Goal: Task Accomplishment & Management: Use online tool/utility

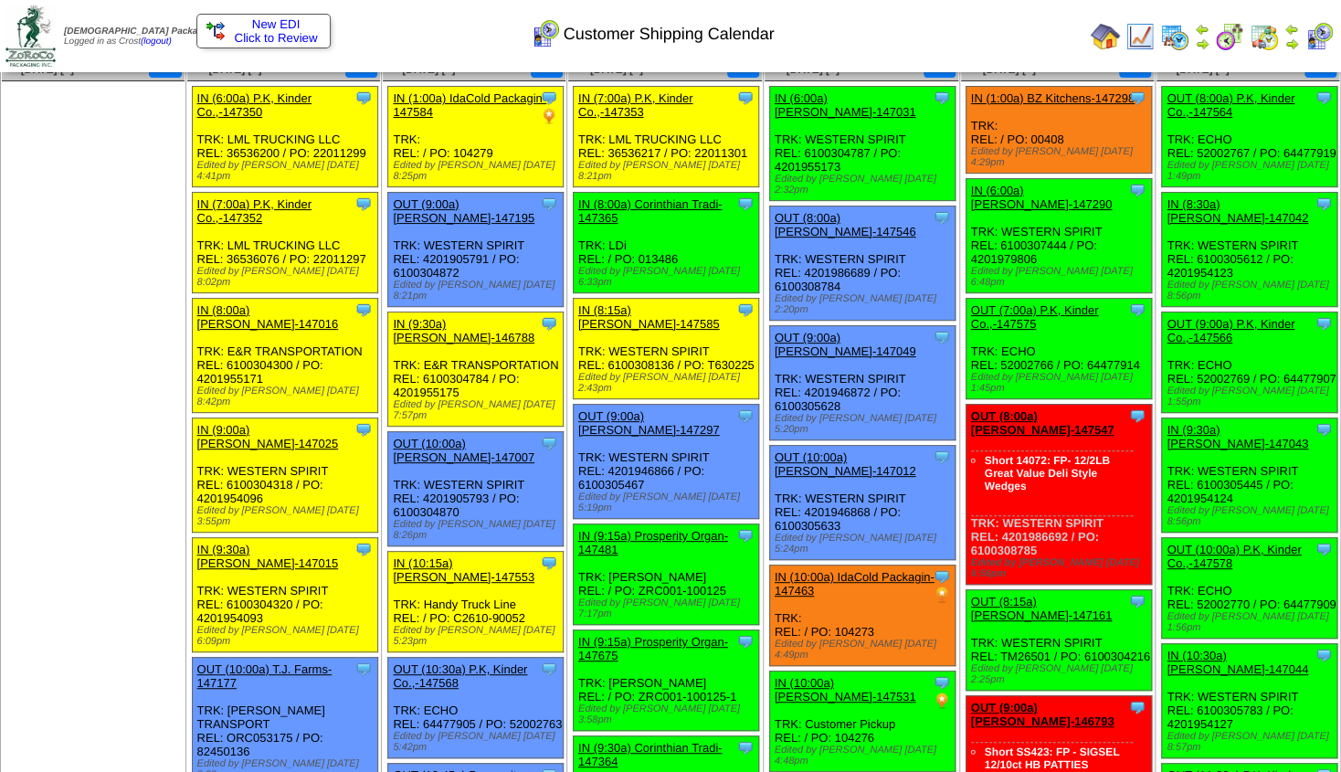
scroll to position [99, 0]
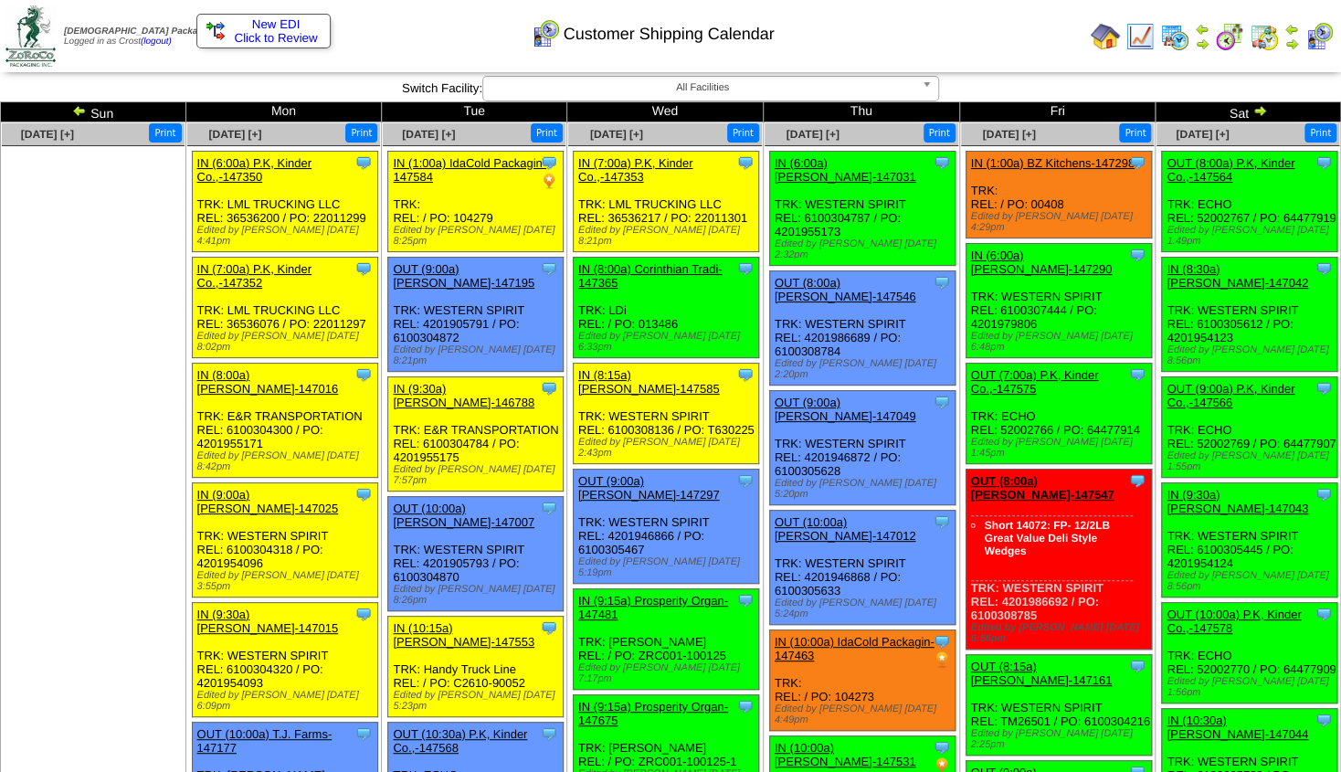
click at [1029, 368] on link "OUT (7:00a) P.K, Kinder Co.,-147575" at bounding box center [1035, 381] width 128 height 27
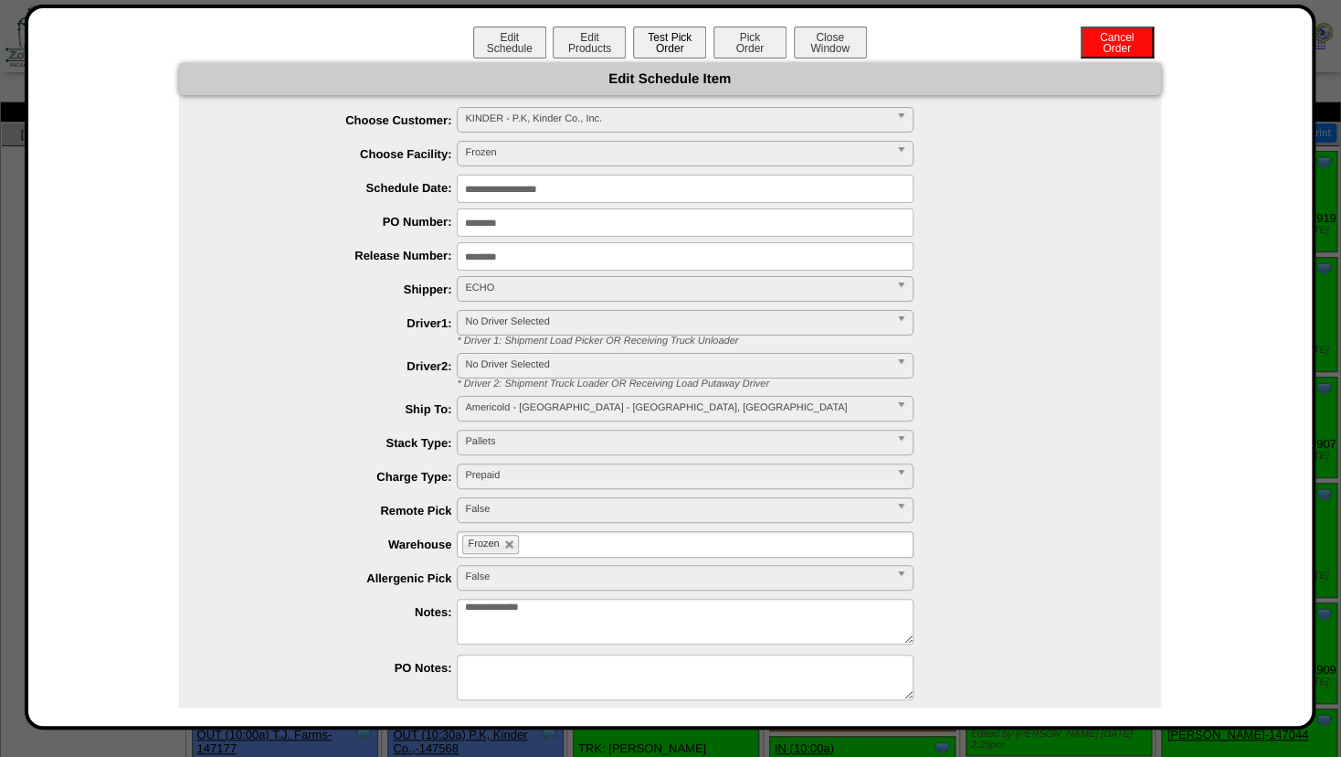
click at [659, 45] on button "Test Pick Order" at bounding box center [669, 42] width 73 height 32
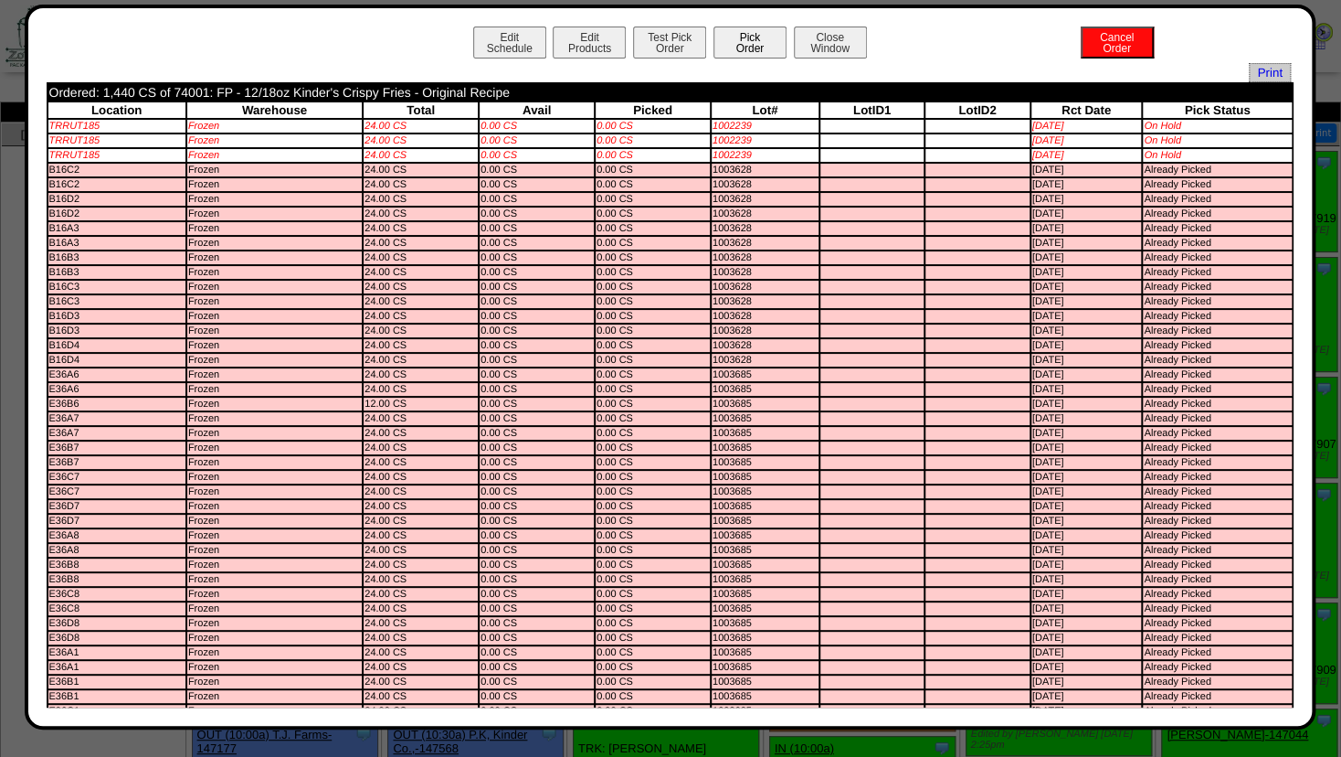
click at [741, 42] on button "Pick Order" at bounding box center [750, 42] width 73 height 32
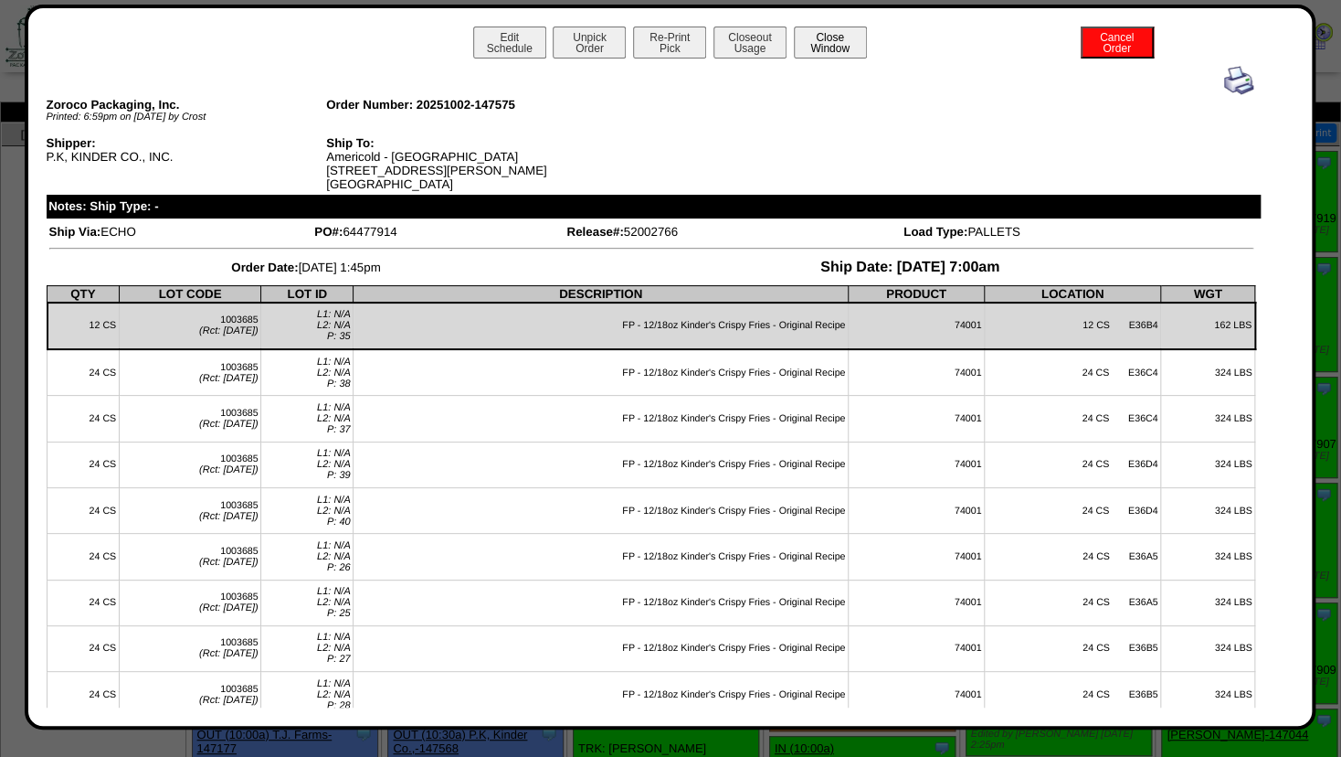
click at [830, 41] on button "Close Window" at bounding box center [830, 42] width 73 height 32
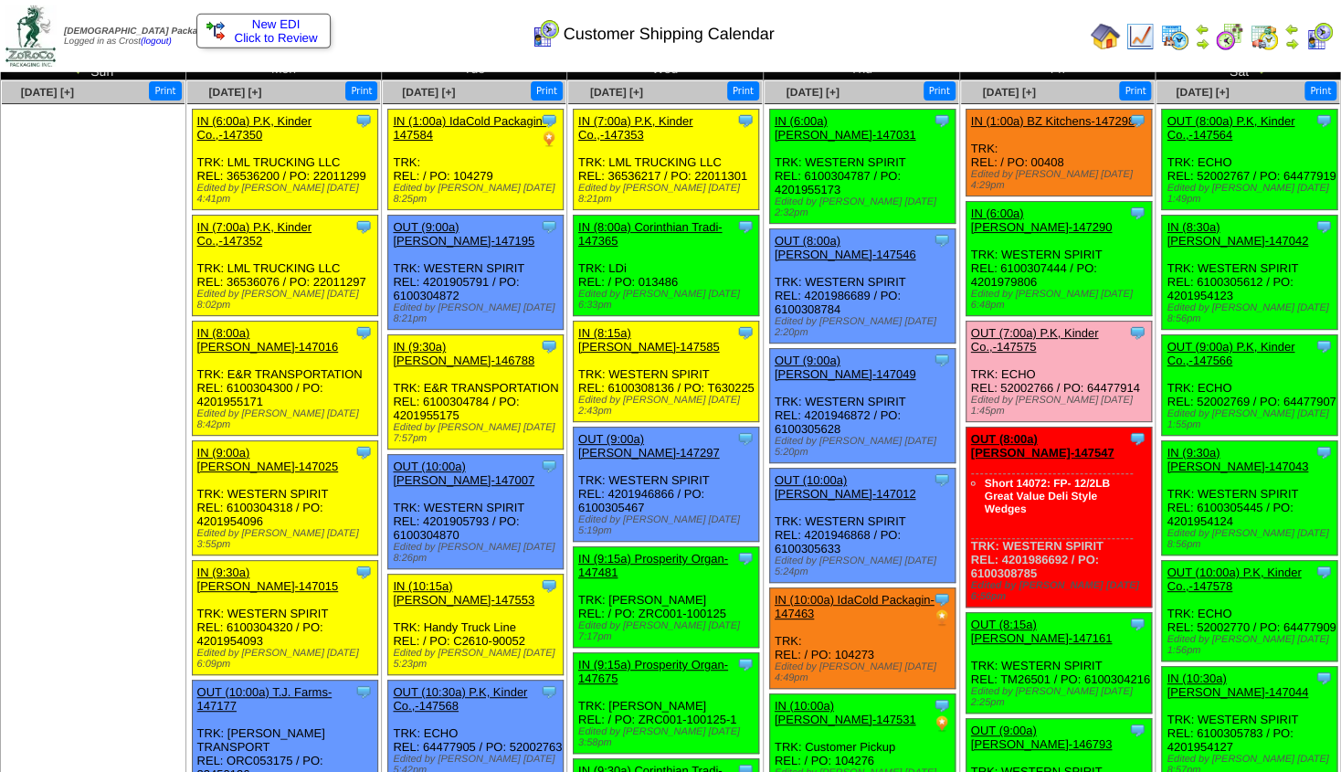
scroll to position [37, 0]
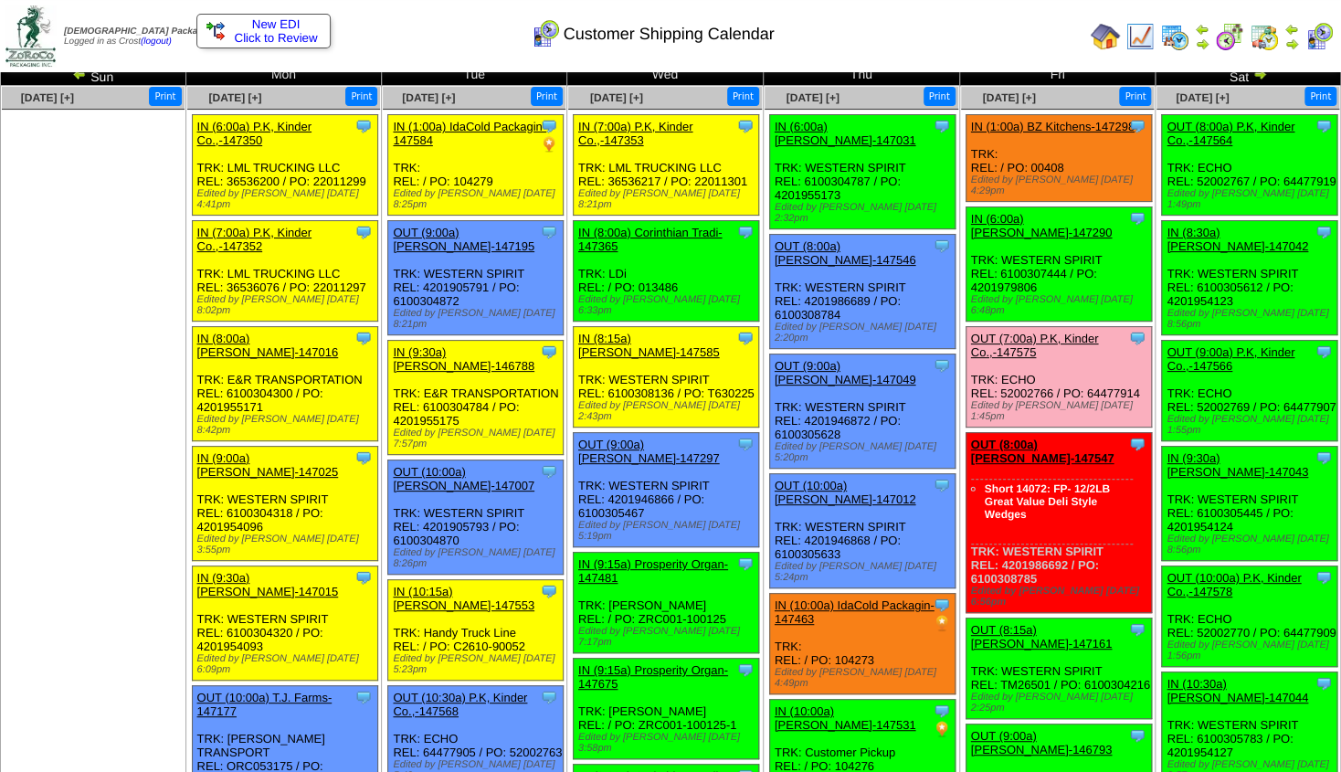
click at [1201, 44] on img at bounding box center [1202, 44] width 15 height 15
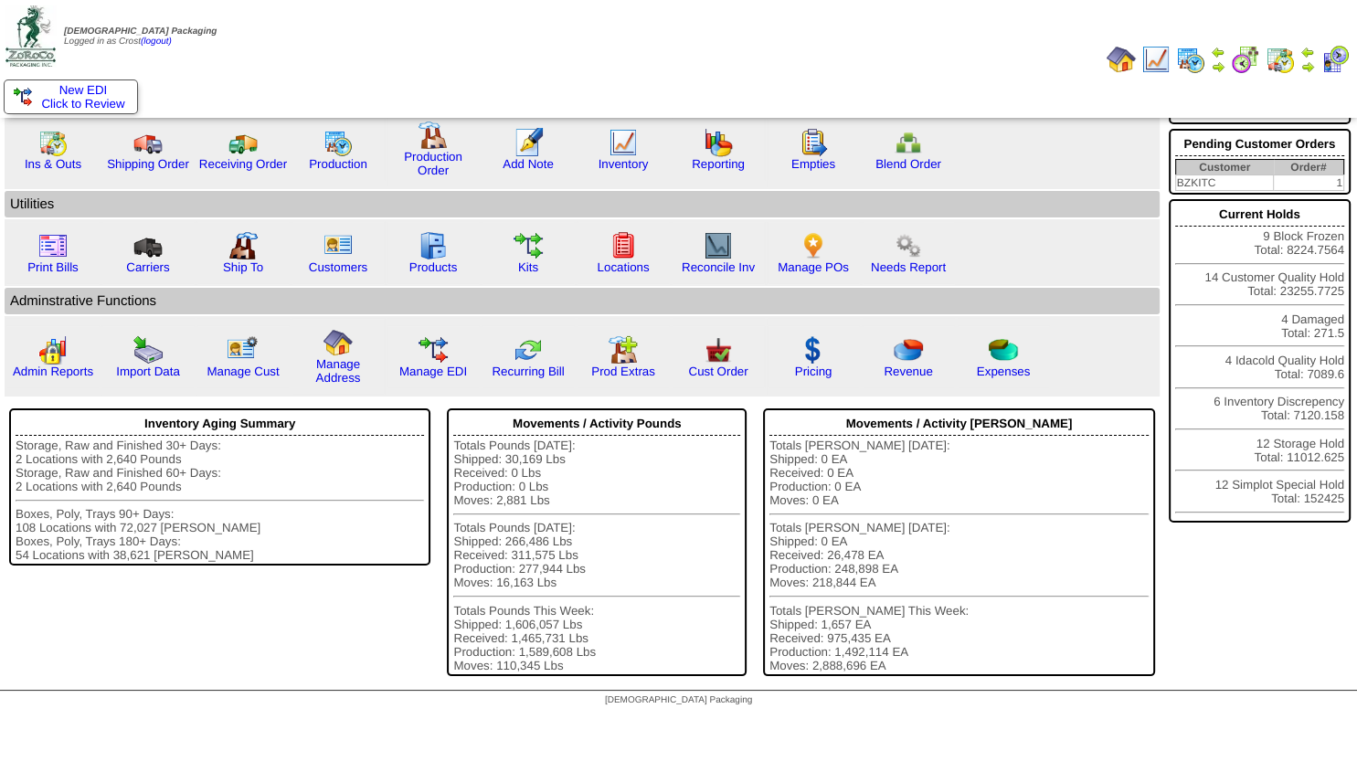
click at [1307, 67] on img at bounding box center [1307, 66] width 15 height 15
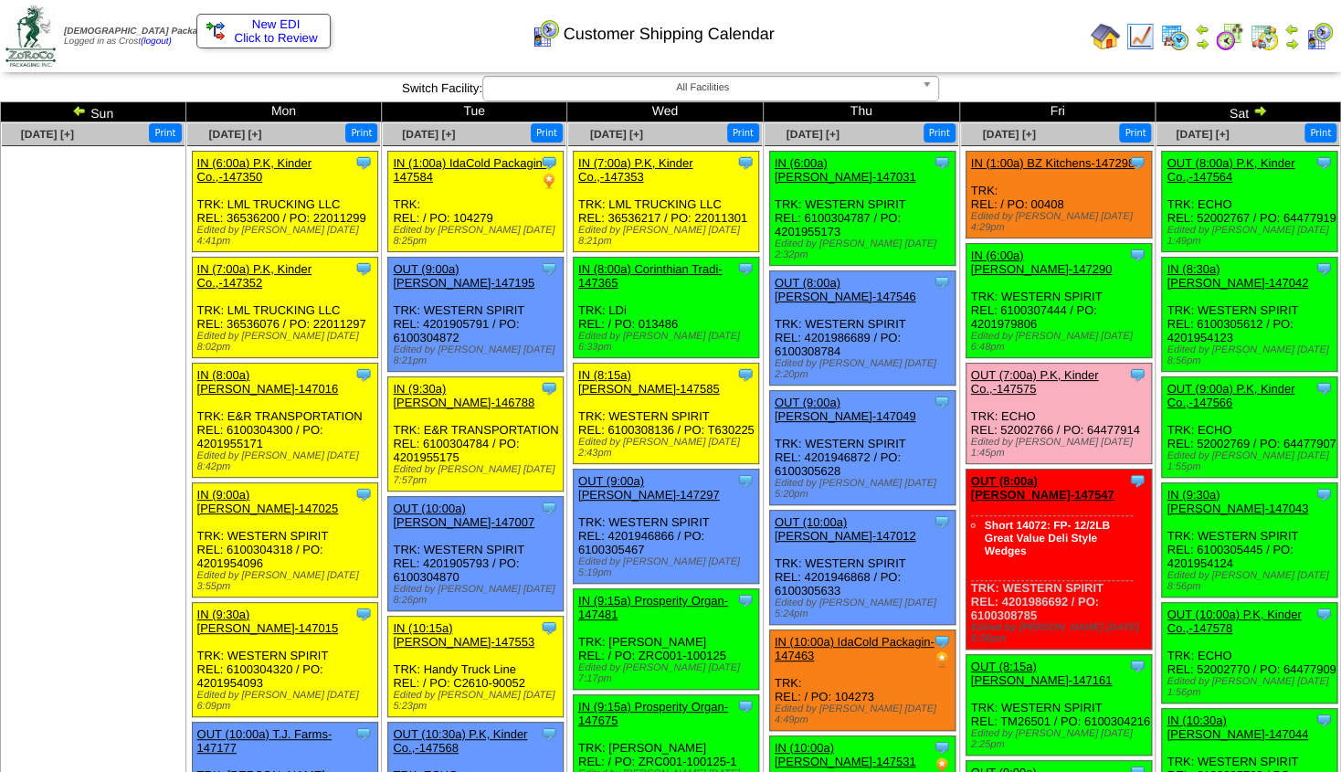
click at [1029, 474] on link "OUT (8:00a) [PERSON_NAME]-147547" at bounding box center [1042, 487] width 143 height 27
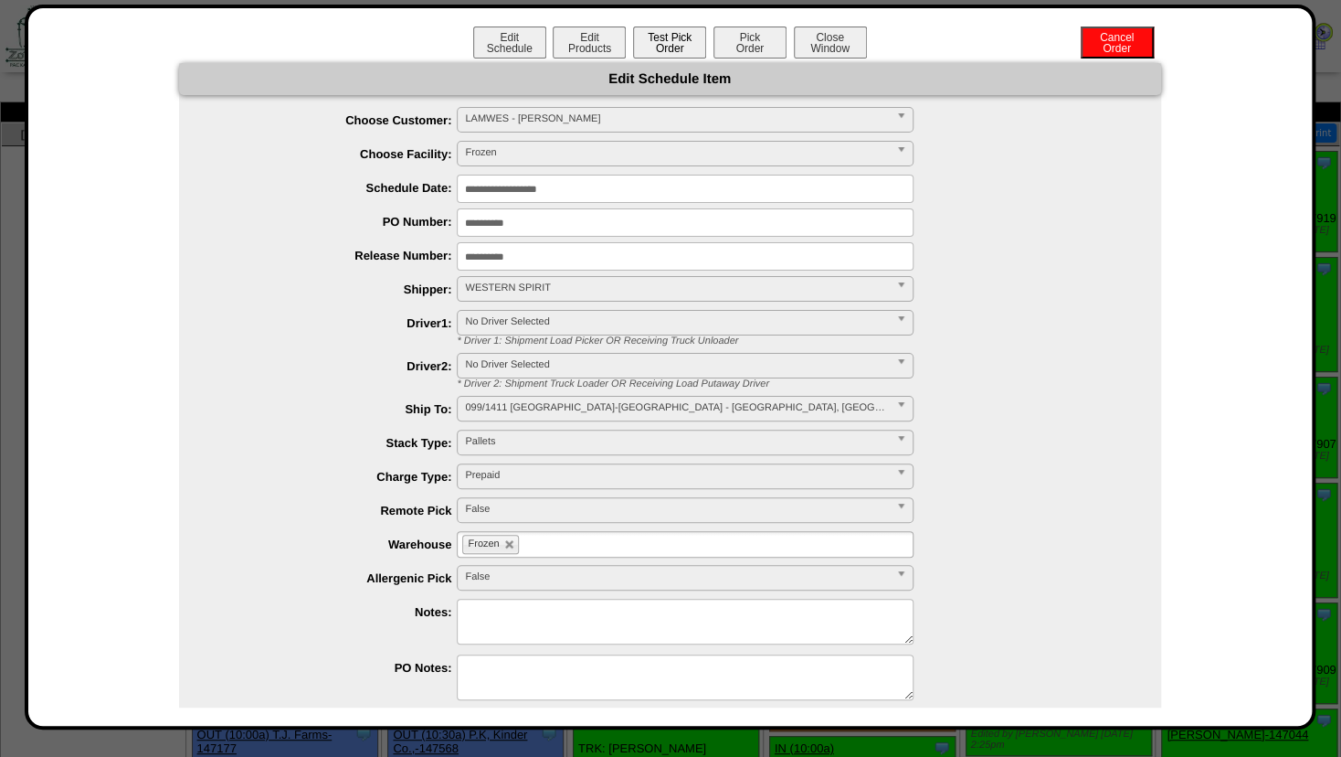
click at [668, 45] on button "Test Pick Order" at bounding box center [669, 42] width 73 height 32
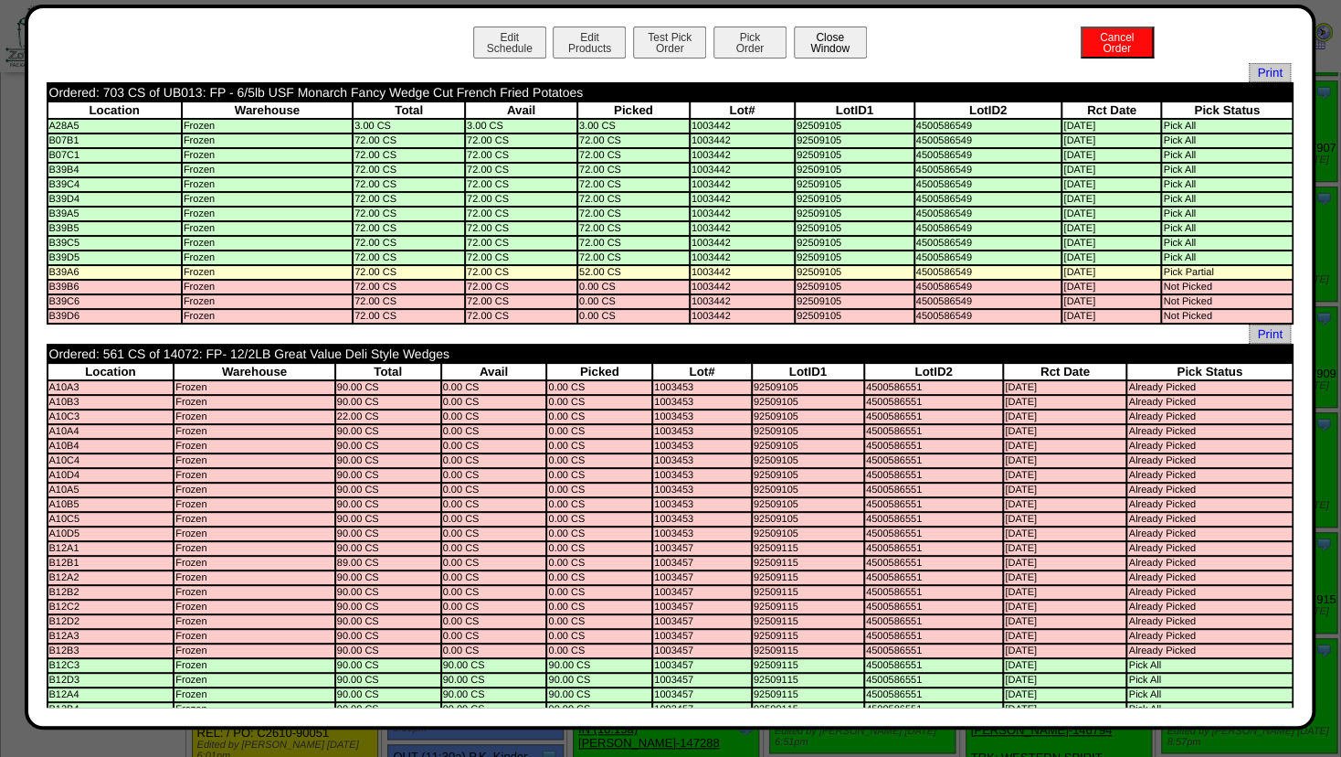
click at [810, 42] on button "Close Window" at bounding box center [830, 42] width 73 height 32
